Goal: Information Seeking & Learning: Learn about a topic

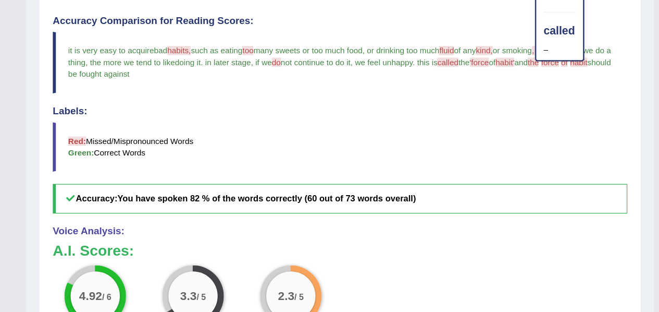
scroll to position [327, 0]
drag, startPoint x: 0, startPoint y: 0, endPoint x: 565, endPoint y: 65, distance: 569.0
click at [565, 65] on blockquote "it is very easy to acquire a bad habits, happy it's a such as eating too to man…" at bounding box center [385, 53] width 487 height 52
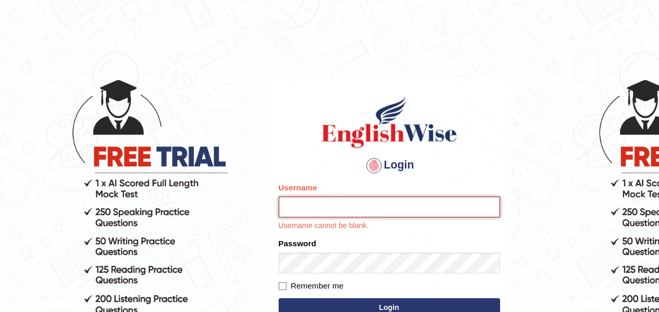
type input "samjoon"
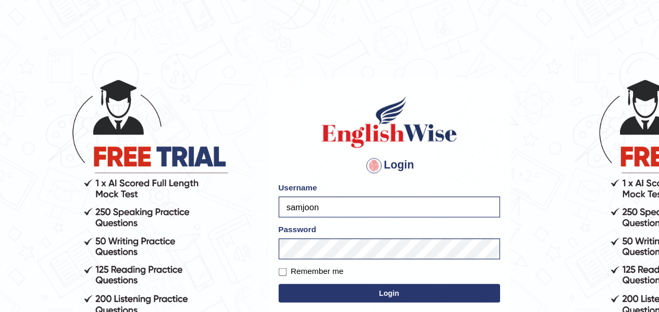
click at [307, 251] on button "Login" at bounding box center [330, 248] width 188 height 16
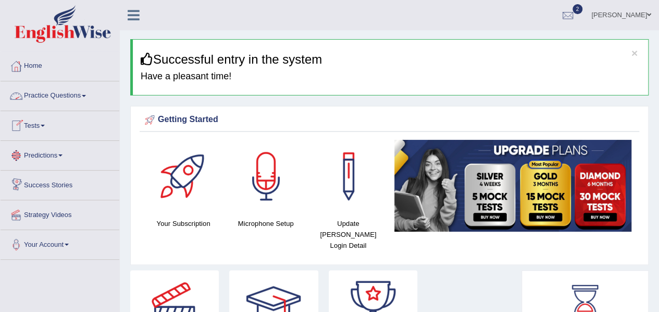
click at [54, 93] on link "Practice Questions" at bounding box center [60, 94] width 119 height 26
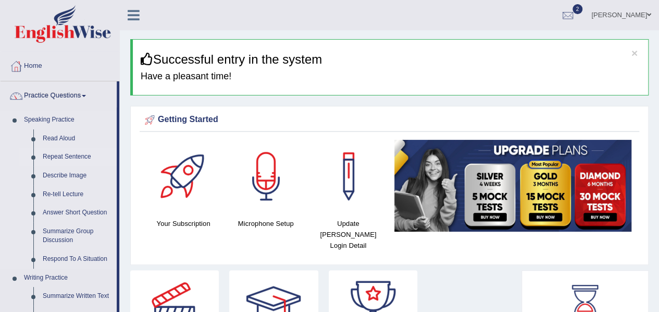
click at [81, 155] on link "Repeat Sentence" at bounding box center [77, 156] width 79 height 19
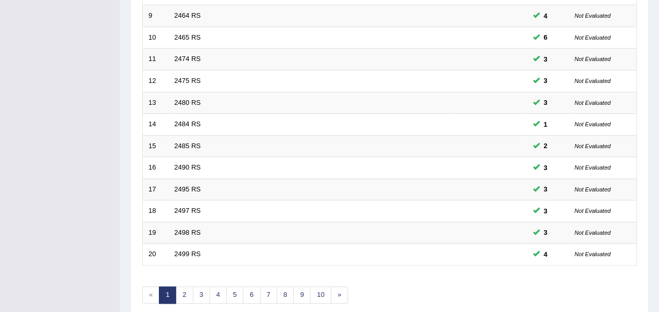
scroll to position [373, 0]
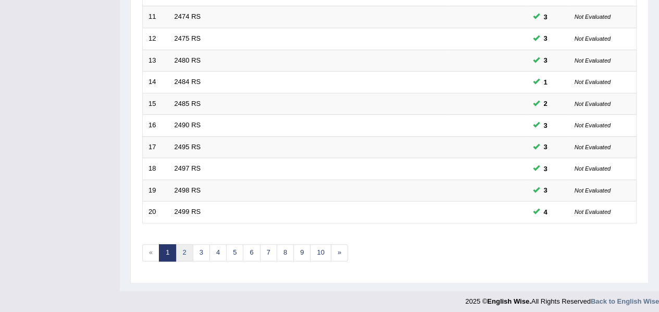
click at [183, 252] on link "2" at bounding box center [184, 252] width 17 height 17
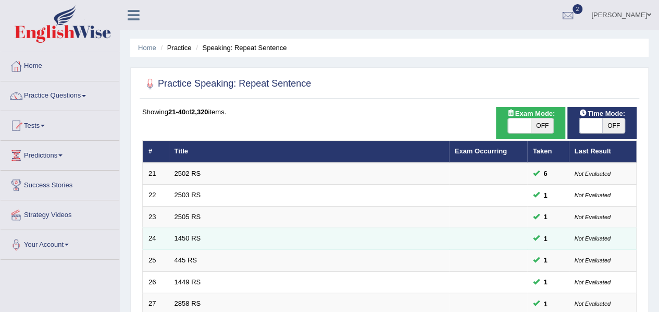
scroll to position [373, 0]
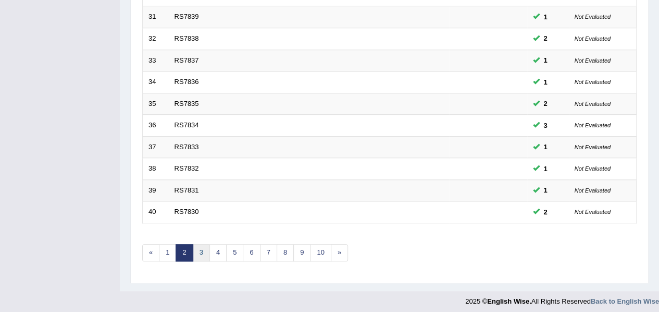
click at [198, 251] on link "3" at bounding box center [201, 252] width 17 height 17
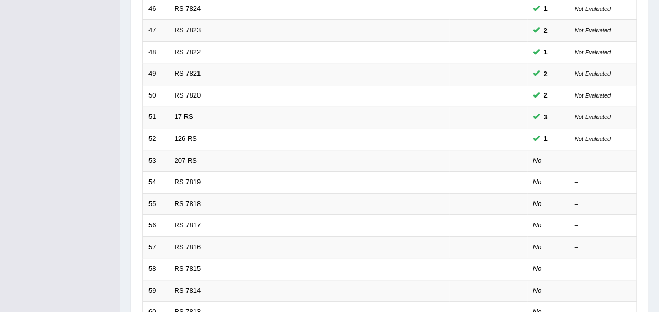
scroll to position [278, 0]
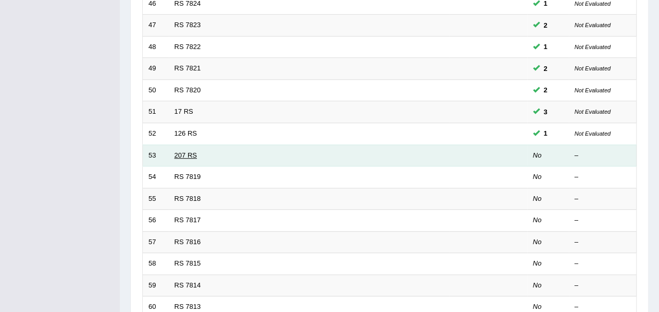
click at [187, 154] on link "207 RS" at bounding box center [186, 155] width 22 height 8
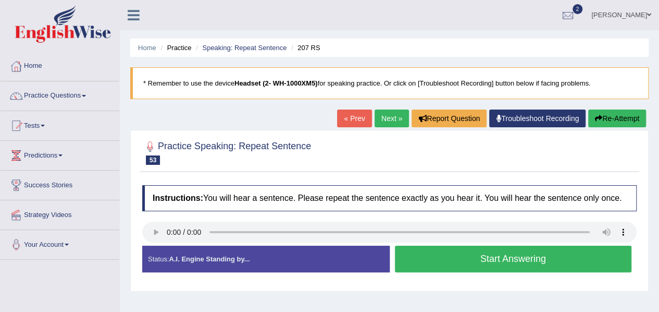
click at [438, 261] on button "Start Answering" at bounding box center [513, 258] width 237 height 27
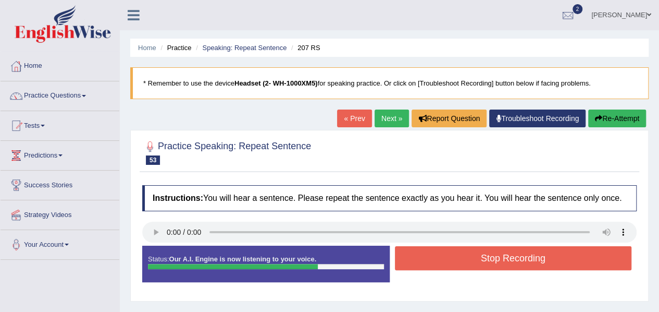
click at [438, 261] on button "Stop Recording" at bounding box center [513, 258] width 237 height 24
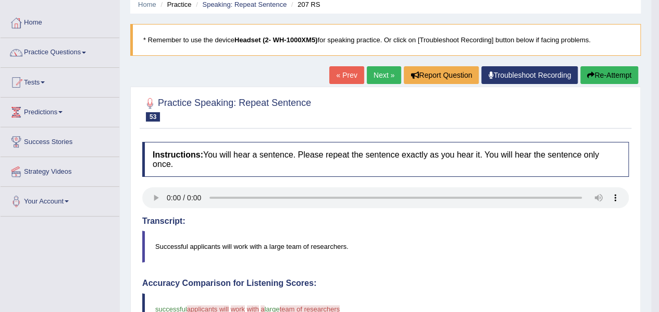
scroll to position [40, 0]
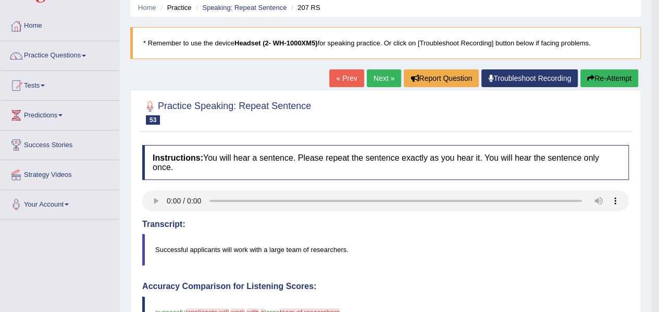
click at [595, 78] on button "Re-Attempt" at bounding box center [609, 78] width 58 height 18
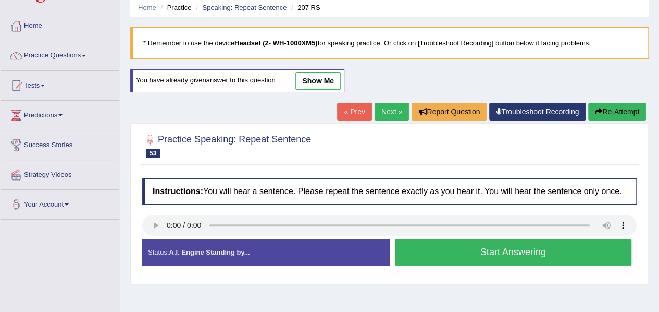
click at [409, 252] on button "Start Answering" at bounding box center [513, 252] width 237 height 27
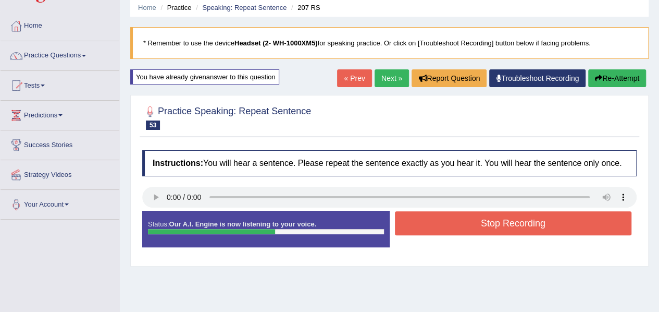
click at [423, 232] on button "Stop Recording" at bounding box center [513, 223] width 237 height 24
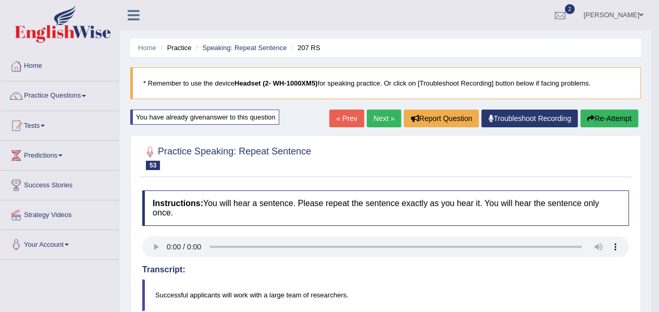
click at [381, 114] on link "Next »" at bounding box center [384, 118] width 34 height 18
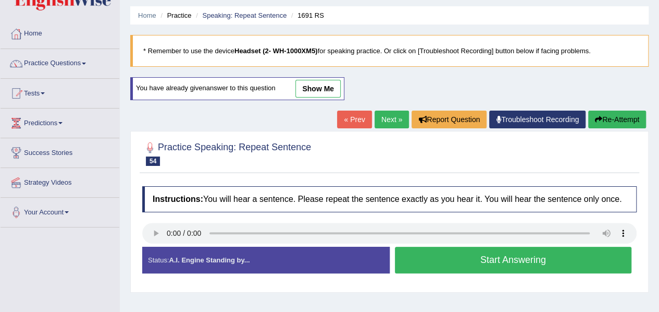
scroll to position [35, 0]
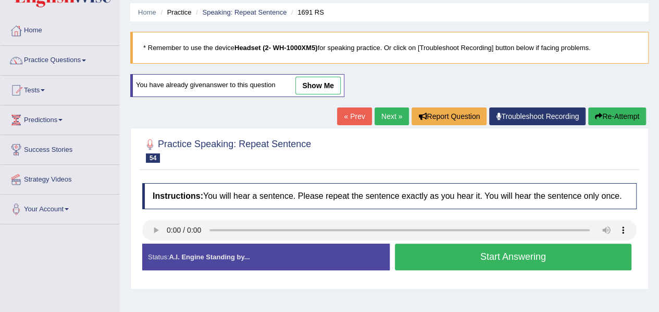
click at [435, 258] on button "Start Answering" at bounding box center [513, 256] width 237 height 27
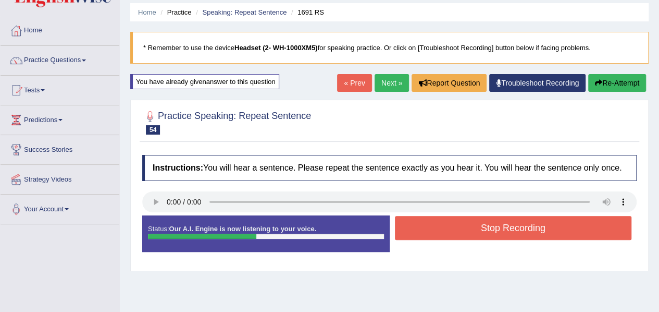
click at [453, 231] on button "Stop Recording" at bounding box center [513, 228] width 237 height 24
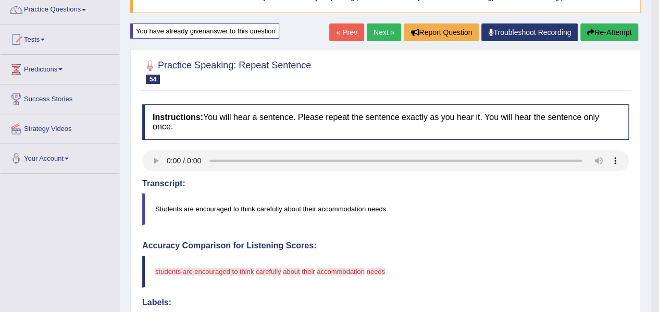
scroll to position [0, 0]
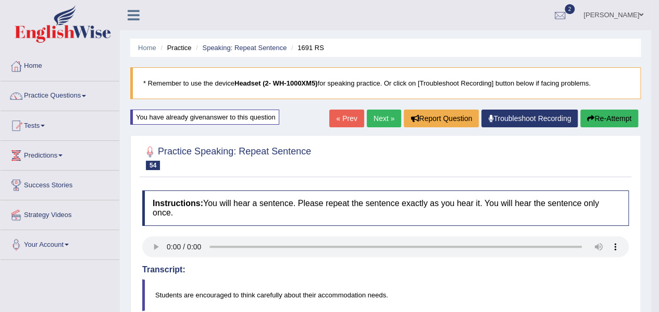
click at [607, 114] on button "Re-Attempt" at bounding box center [609, 118] width 58 height 18
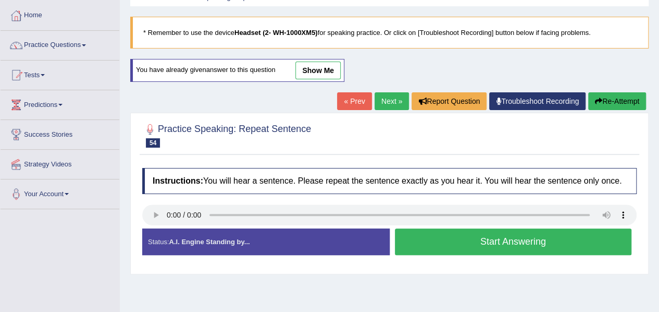
scroll to position [51, 0]
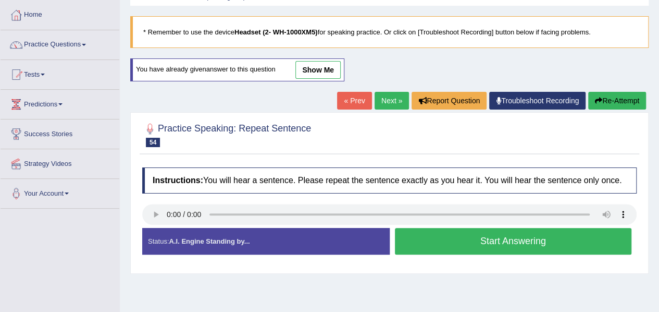
click at [426, 245] on button "Start Answering" at bounding box center [513, 241] width 237 height 27
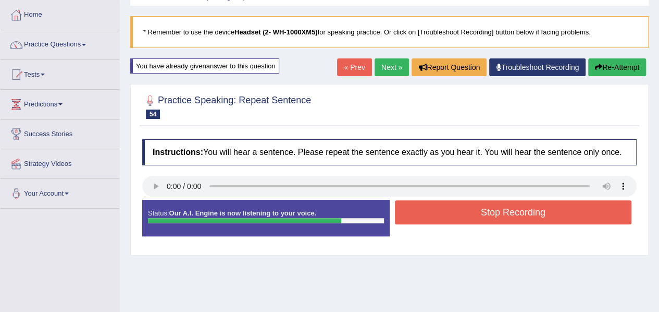
click at [456, 200] on button "Stop Recording" at bounding box center [513, 212] width 237 height 24
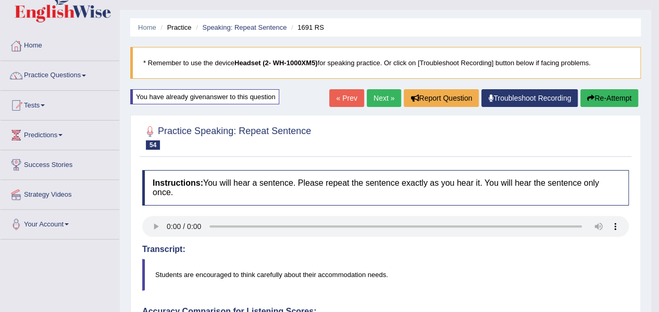
scroll to position [0, 0]
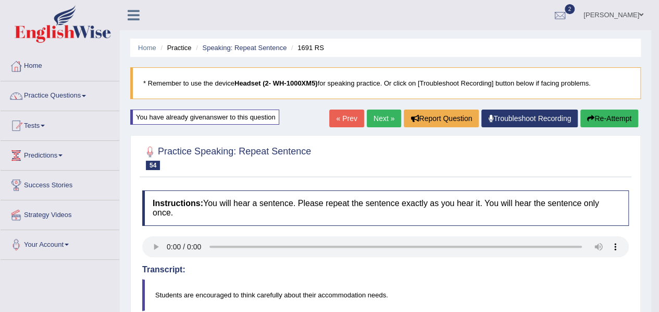
click at [598, 117] on button "Re-Attempt" at bounding box center [609, 118] width 58 height 18
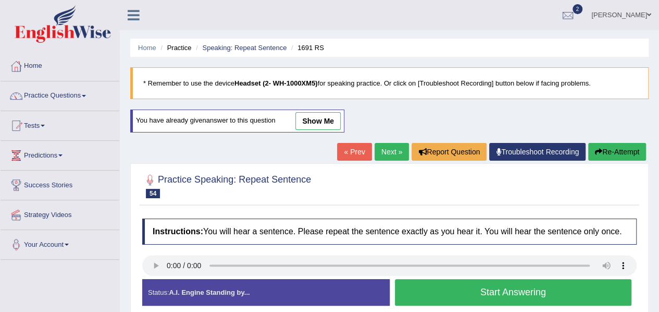
click at [478, 289] on button "Start Answering" at bounding box center [513, 292] width 237 height 27
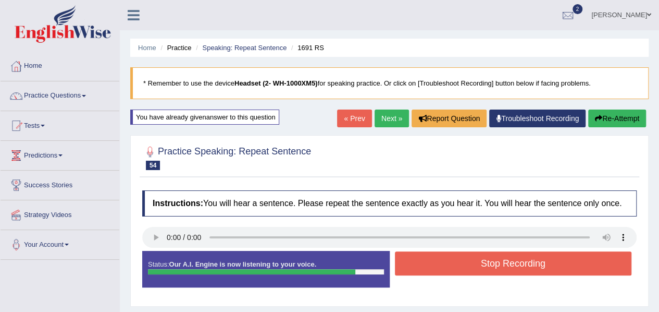
click at [484, 266] on button "Stop Recording" at bounding box center [513, 263] width 237 height 24
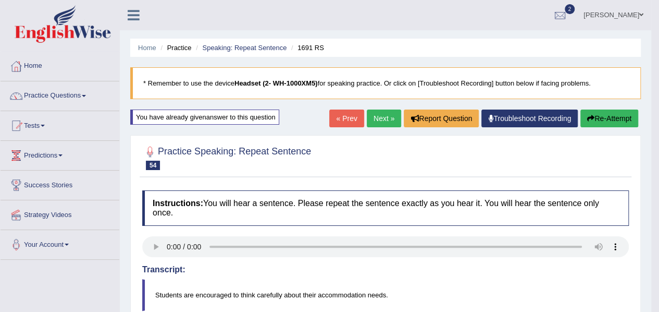
click at [613, 125] on button "Re-Attempt" at bounding box center [609, 118] width 58 height 18
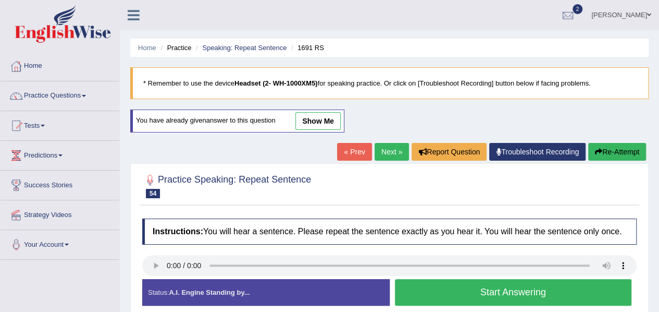
click at [466, 284] on button "Start Answering" at bounding box center [513, 292] width 237 height 27
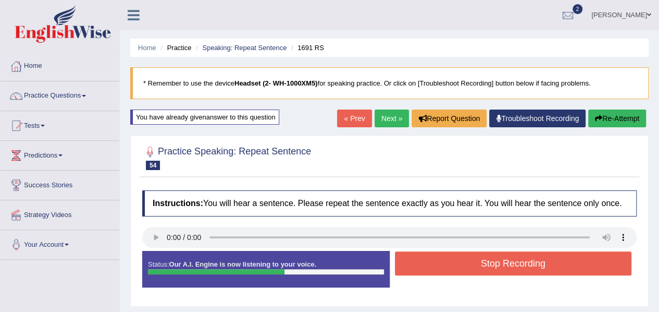
click at [478, 265] on button "Stop Recording" at bounding box center [513, 263] width 237 height 24
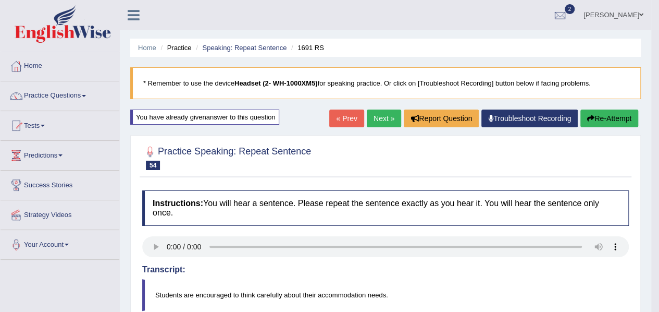
click at [376, 120] on link "Next »" at bounding box center [384, 118] width 34 height 18
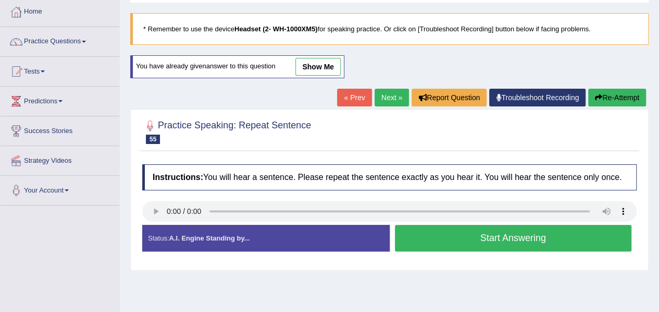
scroll to position [52, 0]
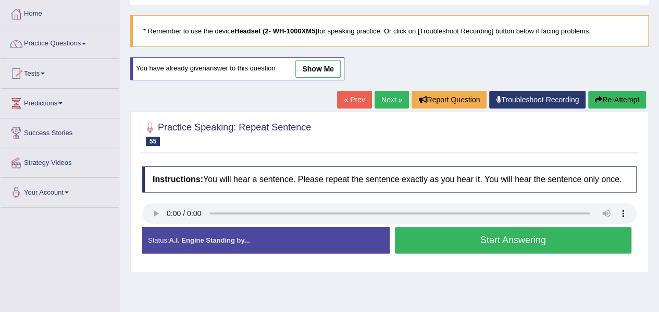
click at [420, 230] on button "Start Answering" at bounding box center [513, 240] width 237 height 27
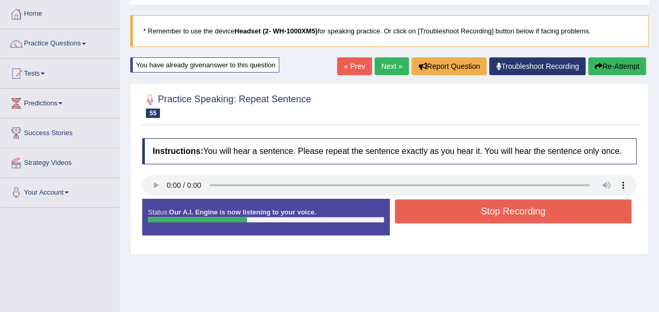
click at [438, 208] on button "Stop Recording" at bounding box center [513, 211] width 237 height 24
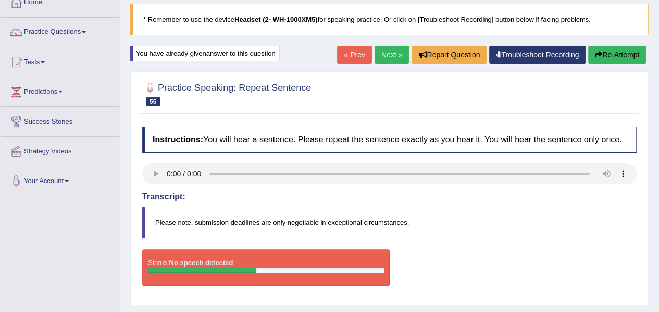
scroll to position [61, 0]
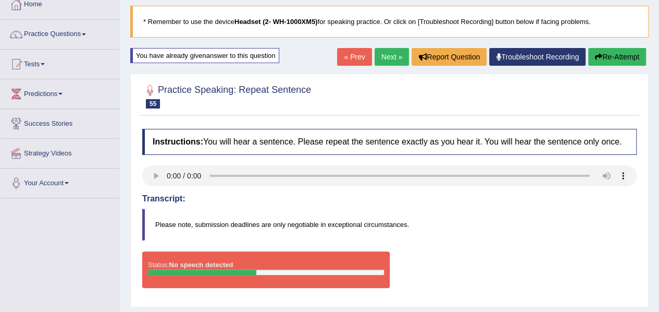
click at [615, 49] on button "Re-Attempt" at bounding box center [617, 57] width 58 height 18
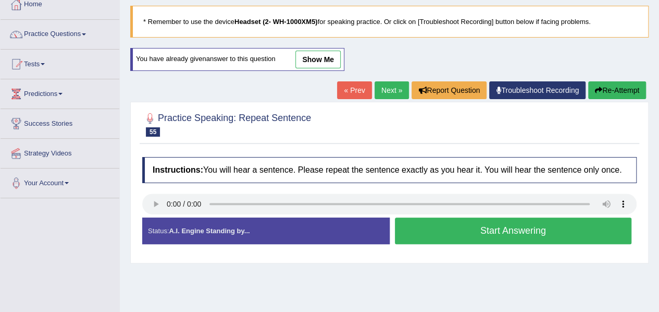
click at [418, 231] on button "Start Answering" at bounding box center [513, 230] width 237 height 27
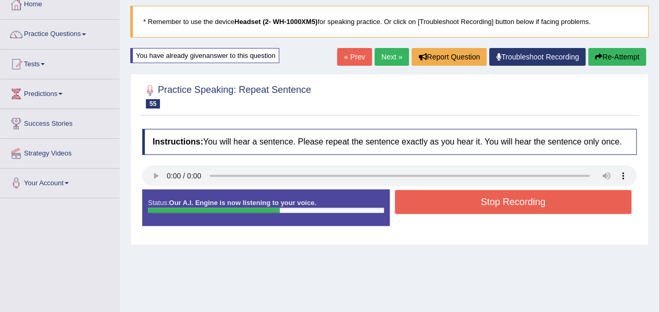
click at [457, 196] on button "Stop Recording" at bounding box center [513, 202] width 237 height 24
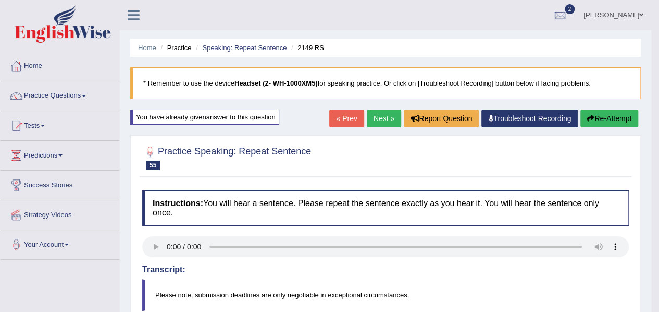
click at [382, 120] on link "Next »" at bounding box center [384, 118] width 34 height 18
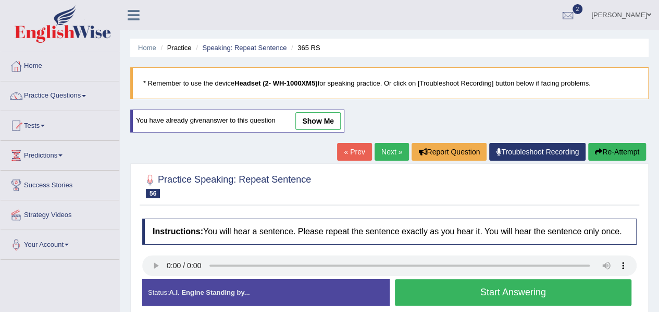
click at [423, 284] on button "Start Answering" at bounding box center [513, 292] width 237 height 27
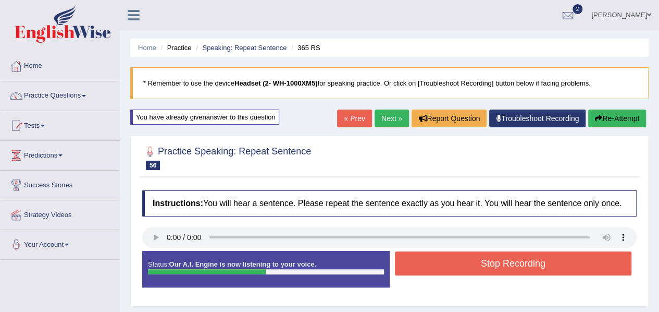
click at [428, 257] on button "Stop Recording" at bounding box center [513, 263] width 237 height 24
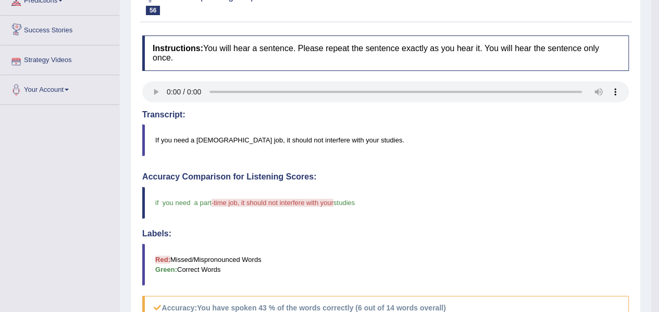
scroll to position [55, 0]
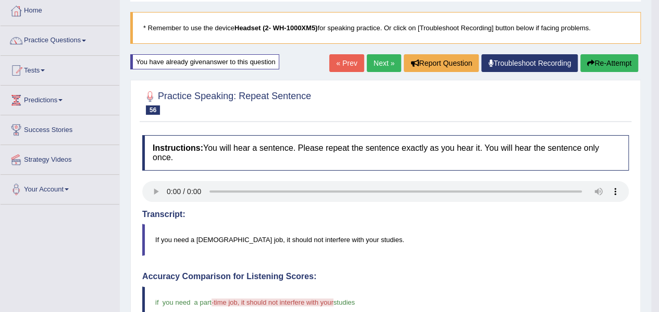
click at [385, 57] on link "Next »" at bounding box center [384, 63] width 34 height 18
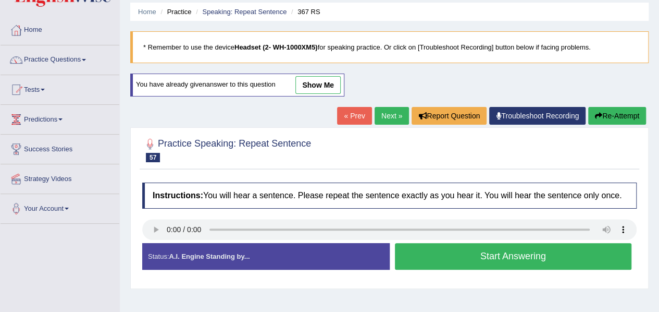
scroll to position [36, 0]
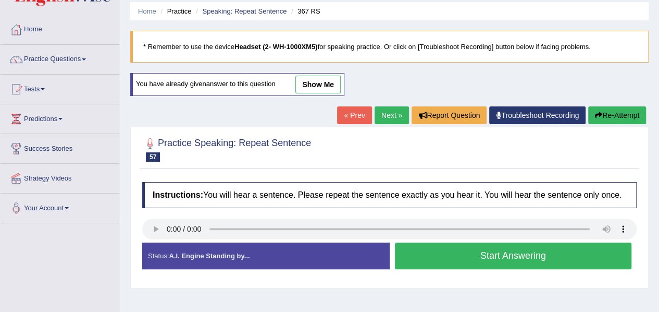
click at [489, 254] on button "Start Answering" at bounding box center [513, 255] width 237 height 27
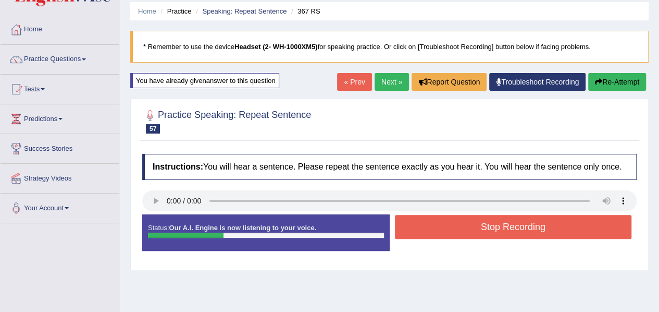
click at [490, 216] on button "Stop Recording" at bounding box center [513, 227] width 237 height 24
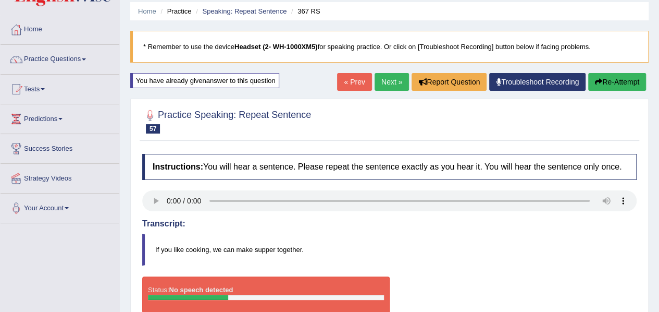
click at [350, 79] on link "« Prev" at bounding box center [354, 82] width 34 height 18
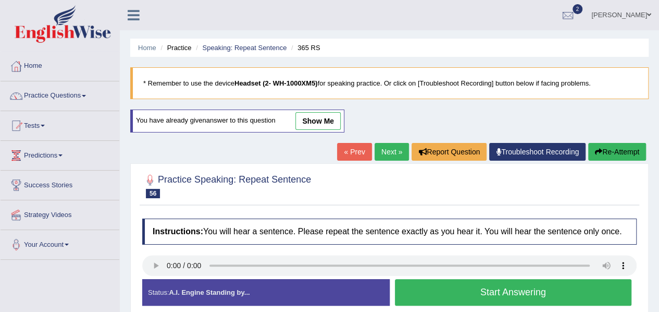
click at [387, 145] on link "Next »" at bounding box center [392, 152] width 34 height 18
click at [420, 296] on button "Start Answering" at bounding box center [513, 292] width 237 height 27
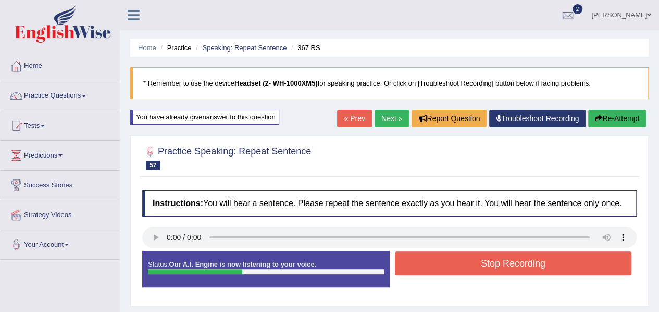
click at [489, 263] on button "Stop Recording" at bounding box center [513, 263] width 237 height 24
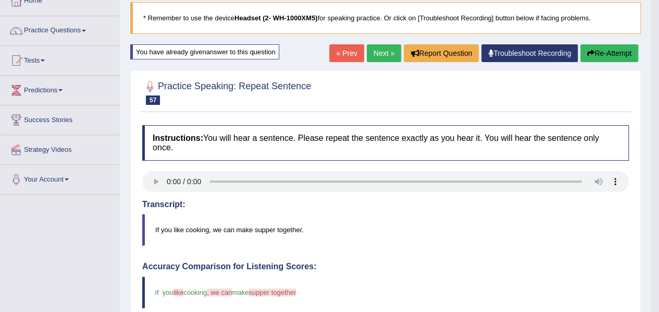
scroll to position [65, 0]
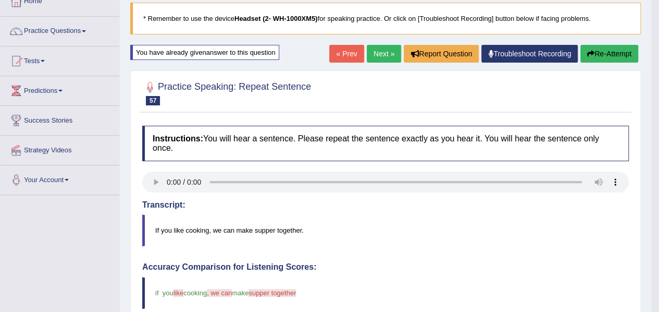
click at [386, 49] on link "Next »" at bounding box center [384, 54] width 34 height 18
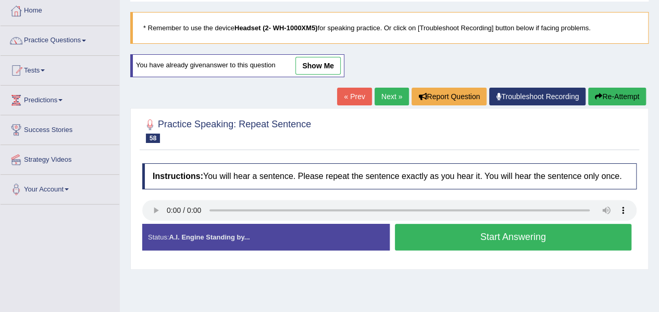
scroll to position [42, 0]
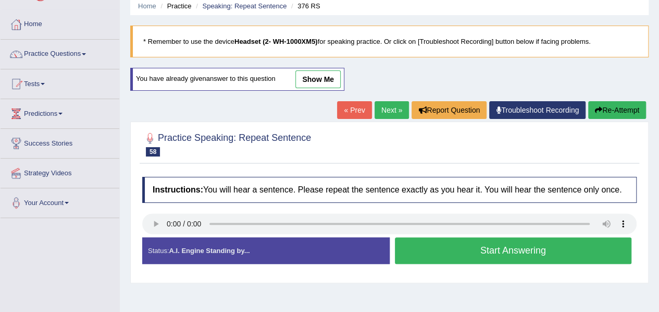
click at [433, 252] on button "Start Answering" at bounding box center [513, 250] width 237 height 27
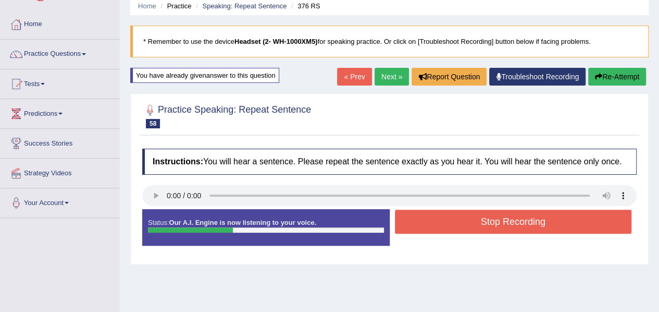
click at [446, 216] on button "Stop Recording" at bounding box center [513, 221] width 237 height 24
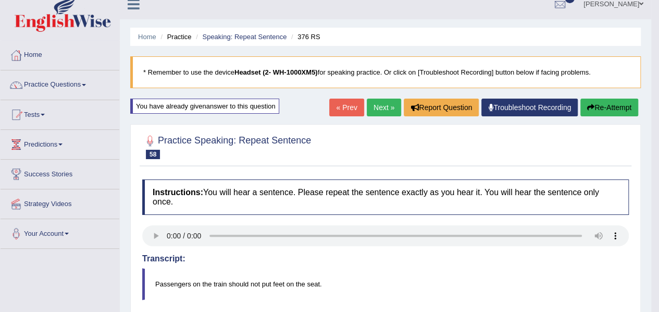
scroll to position [0, 0]
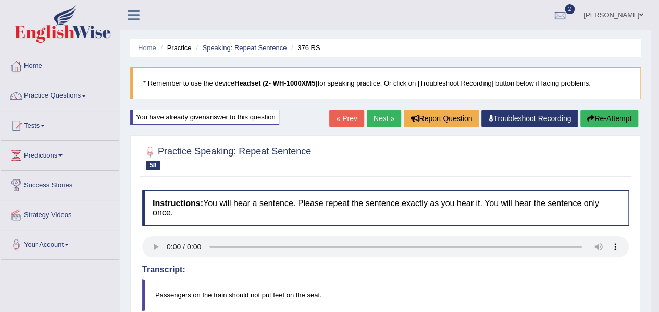
click at [380, 117] on link "Next »" at bounding box center [384, 118] width 34 height 18
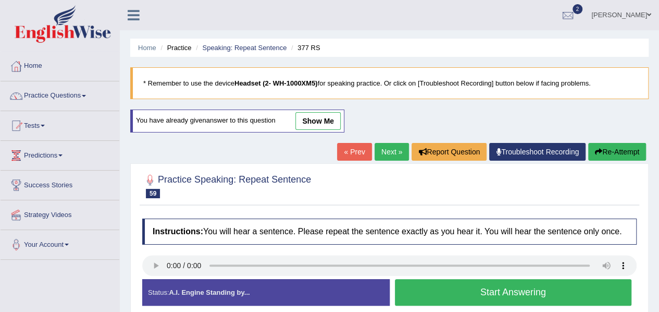
click at [350, 148] on link "« Prev" at bounding box center [354, 152] width 34 height 18
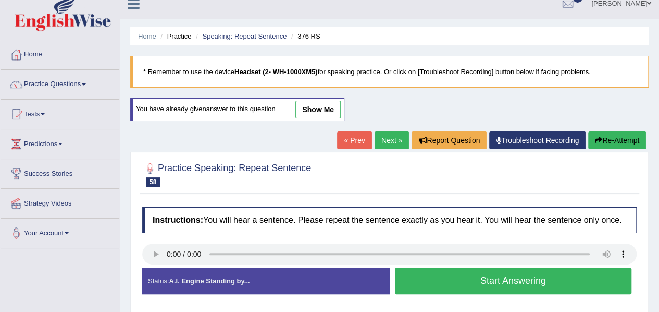
scroll to position [8, 0]
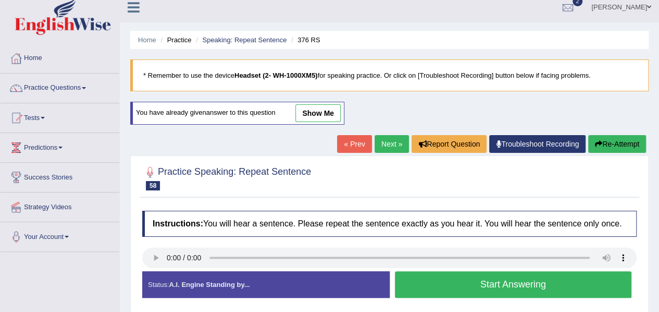
click at [328, 115] on link "show me" at bounding box center [317, 113] width 45 height 18
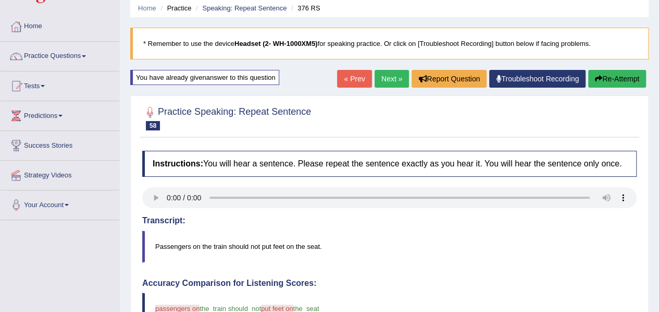
scroll to position [39, 0]
click at [388, 82] on link "Next »" at bounding box center [392, 79] width 34 height 18
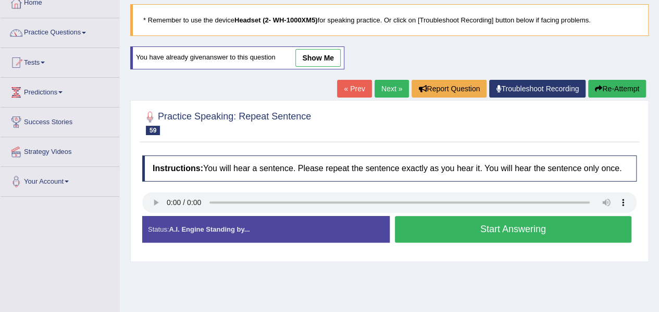
scroll to position [64, 0]
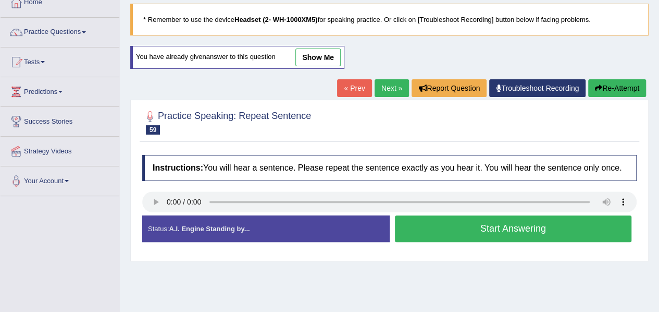
click at [483, 229] on button "Start Answering" at bounding box center [513, 228] width 237 height 27
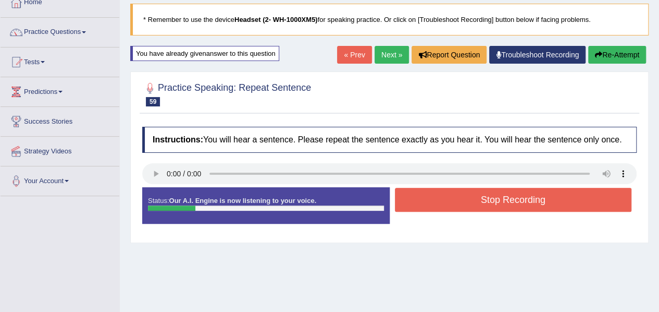
click at [483, 229] on div "Status: Our A.I. Engine is now listening to your voice. Start Answering Stop Re…" at bounding box center [389, 210] width 494 height 47
click at [481, 190] on button "Stop Recording" at bounding box center [513, 200] width 237 height 24
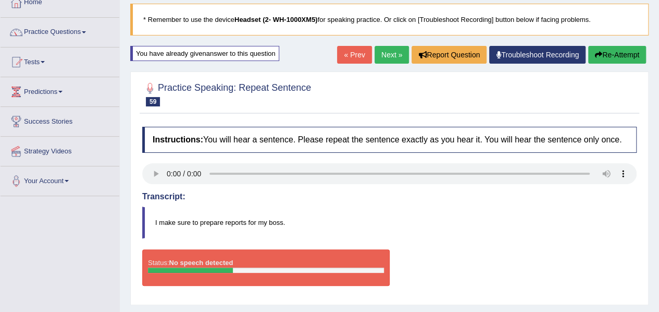
click at [356, 57] on link "« Prev" at bounding box center [354, 55] width 34 height 18
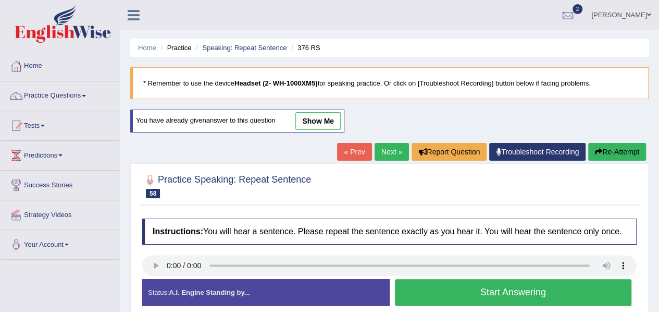
click at [382, 146] on link "Next »" at bounding box center [392, 152] width 34 height 18
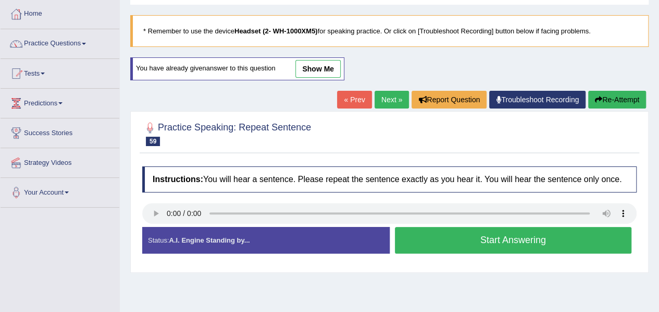
scroll to position [54, 0]
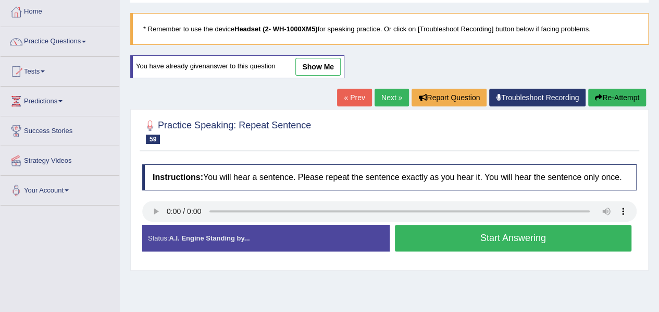
click at [420, 233] on button "Start Answering" at bounding box center [513, 238] width 237 height 27
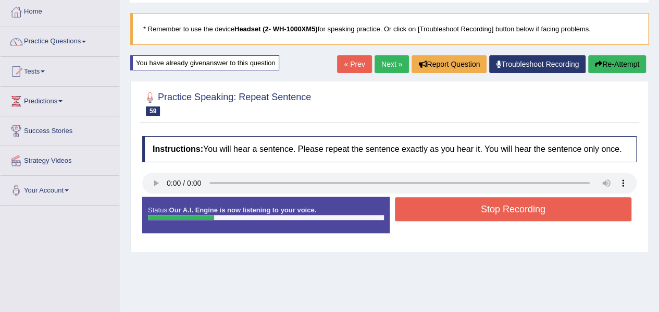
click at [441, 209] on button "Stop Recording" at bounding box center [513, 209] width 237 height 24
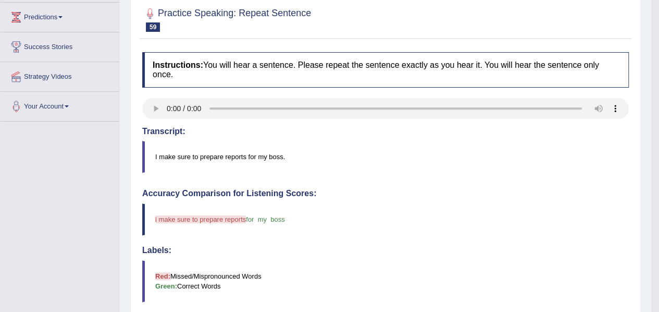
scroll to position [78, 0]
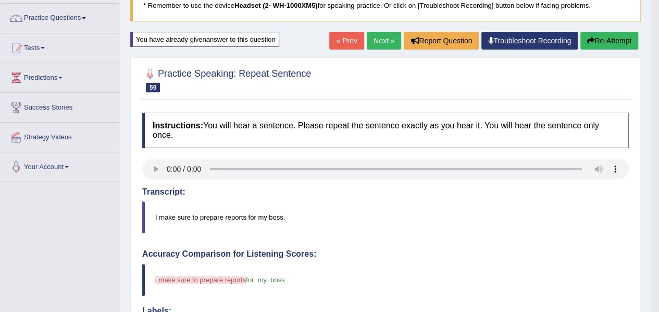
click at [606, 41] on button "Re-Attempt" at bounding box center [609, 41] width 58 height 18
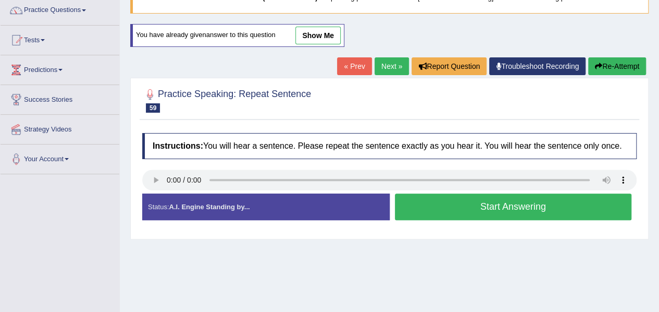
click at [420, 197] on button "Start Answering" at bounding box center [513, 206] width 237 height 27
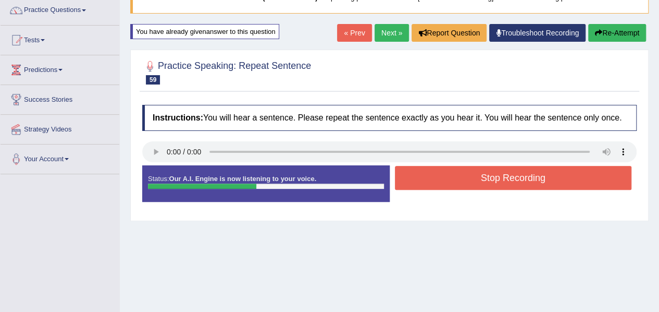
click at [438, 168] on button "Stop Recording" at bounding box center [513, 178] width 237 height 24
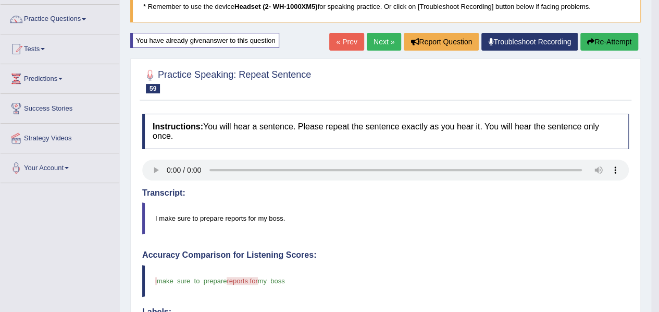
scroll to position [57, 0]
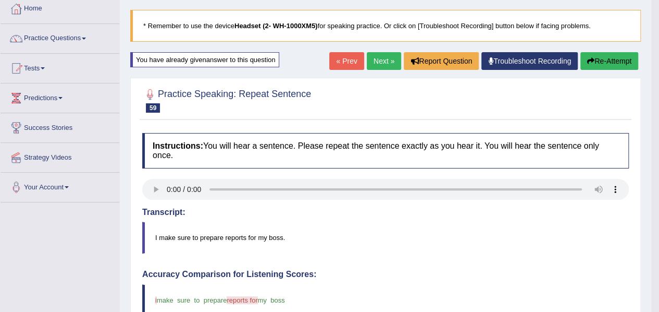
click at [608, 59] on button "Re-Attempt" at bounding box center [609, 61] width 58 height 18
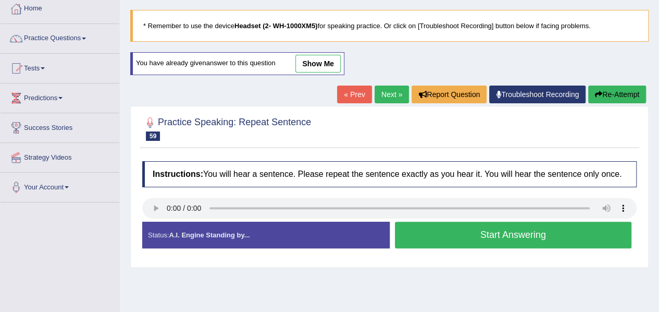
click at [413, 238] on button "Start Answering" at bounding box center [513, 234] width 237 height 27
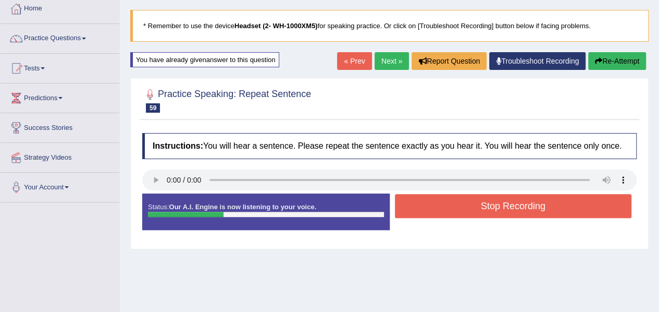
click at [450, 198] on button "Stop Recording" at bounding box center [513, 206] width 237 height 24
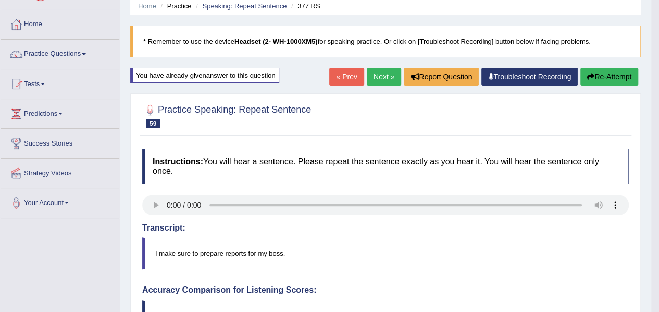
scroll to position [30, 0]
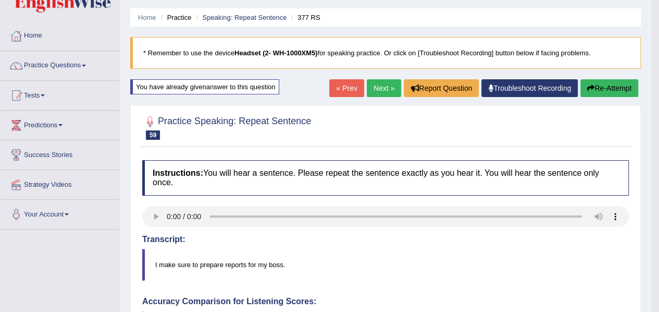
click at [594, 83] on button "Re-Attempt" at bounding box center [609, 88] width 58 height 18
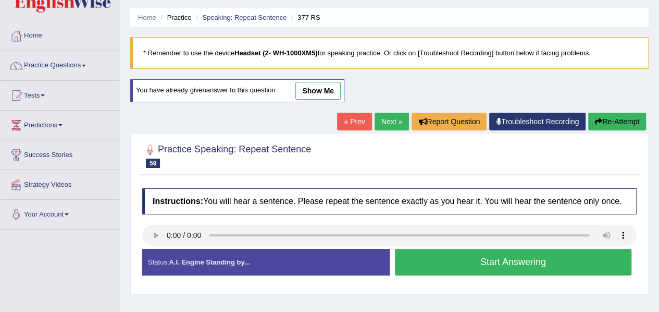
scroll to position [30, 0]
click at [424, 254] on button "Start Answering" at bounding box center [513, 262] width 237 height 27
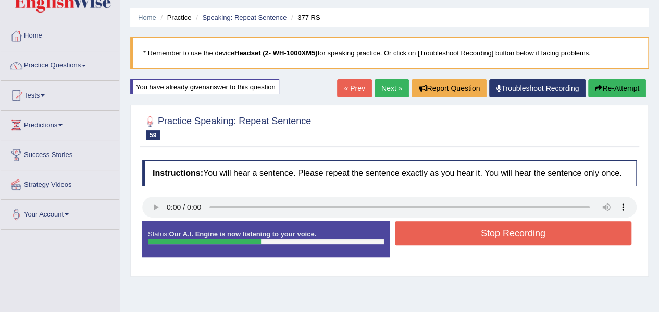
click at [438, 240] on button "Stop Recording" at bounding box center [513, 233] width 237 height 24
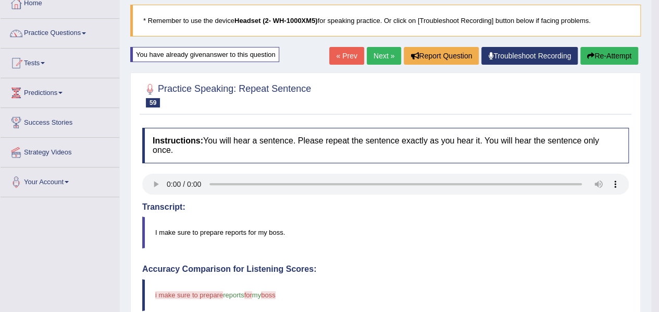
scroll to position [60, 0]
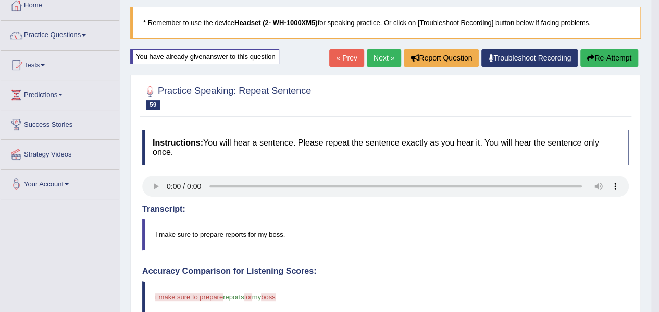
click at [378, 54] on link "Next »" at bounding box center [384, 58] width 34 height 18
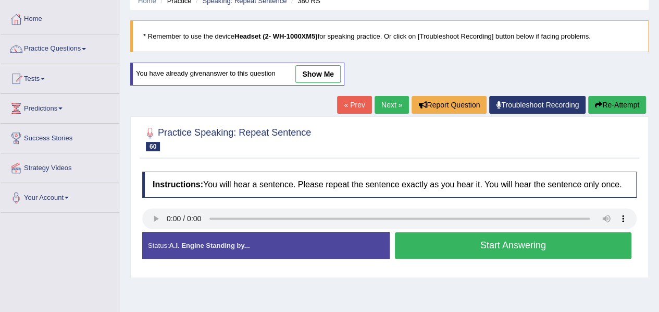
scroll to position [51, 0]
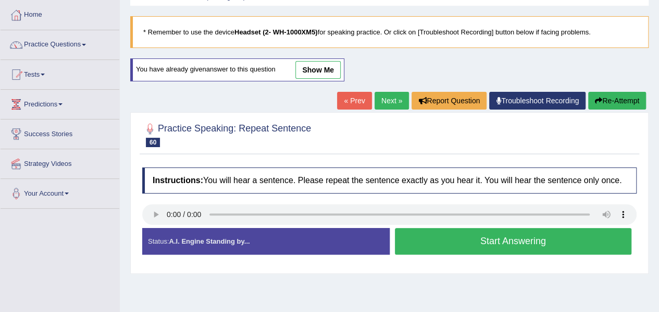
click at [438, 242] on button "Start Answering" at bounding box center [513, 241] width 237 height 27
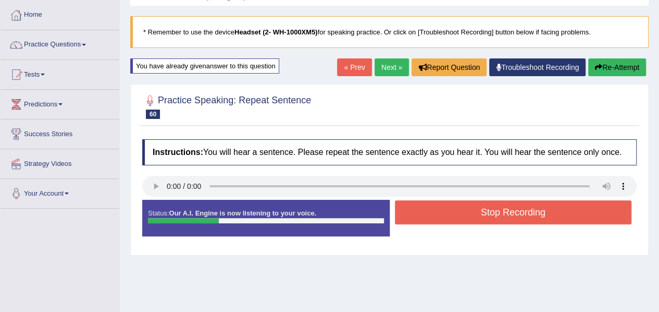
click at [456, 213] on button "Stop Recording" at bounding box center [513, 212] width 237 height 24
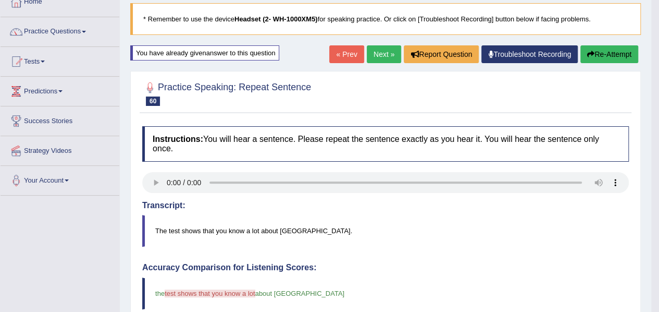
scroll to position [64, 0]
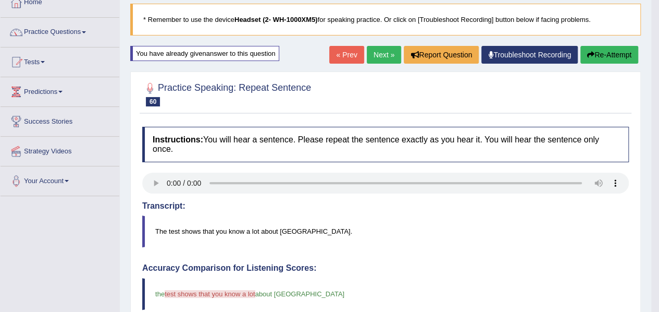
click at [606, 53] on button "Re-Attempt" at bounding box center [609, 55] width 58 height 18
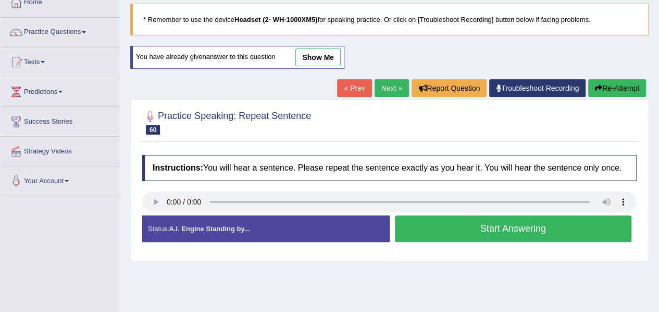
click at [475, 222] on button "Start Answering" at bounding box center [513, 228] width 237 height 27
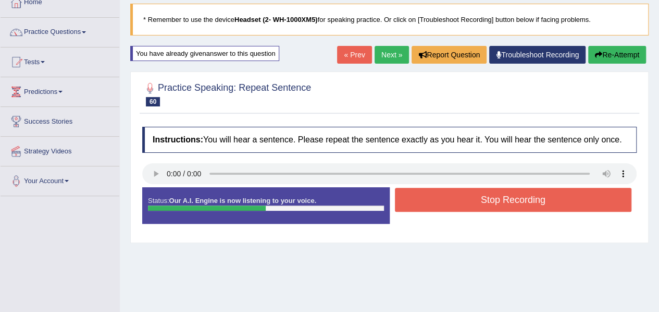
click at [488, 192] on button "Stop Recording" at bounding box center [513, 200] width 237 height 24
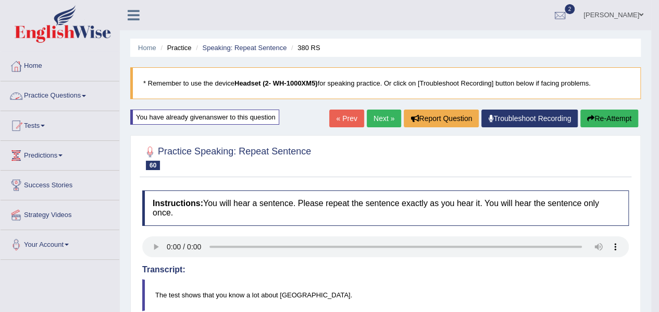
click at [68, 89] on link "Practice Questions" at bounding box center [60, 94] width 119 height 26
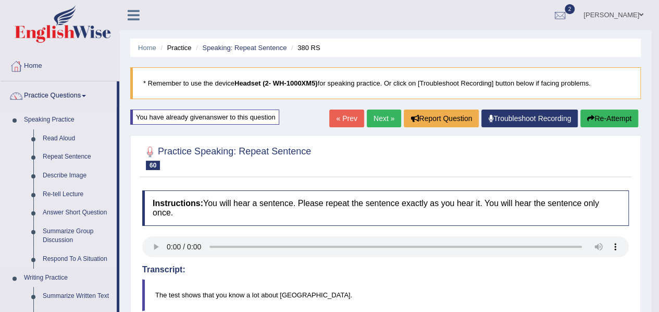
click at [78, 177] on link "Describe Image" at bounding box center [77, 175] width 79 height 19
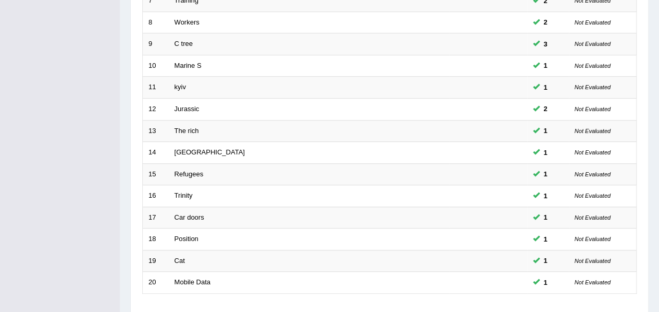
scroll to position [373, 0]
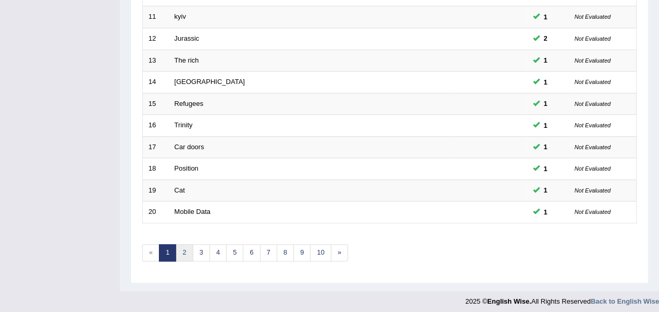
click at [180, 249] on link "2" at bounding box center [184, 252] width 17 height 17
